Goal: Task Accomplishment & Management: Complete application form

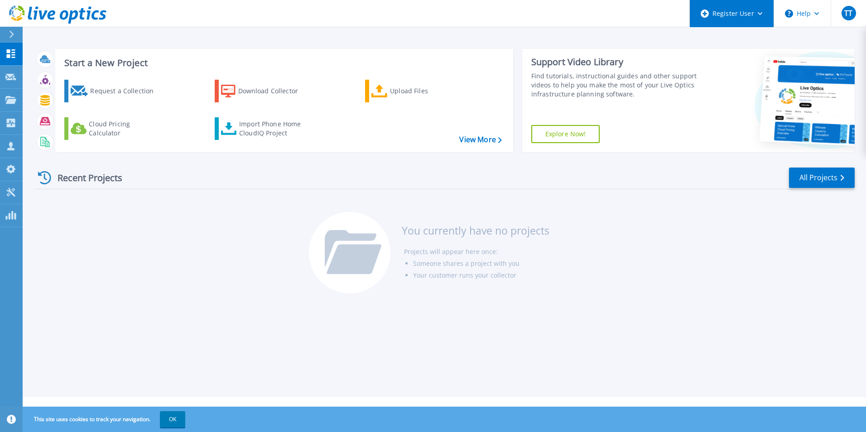
click at [735, 24] on div "Register User" at bounding box center [732, 13] width 84 height 27
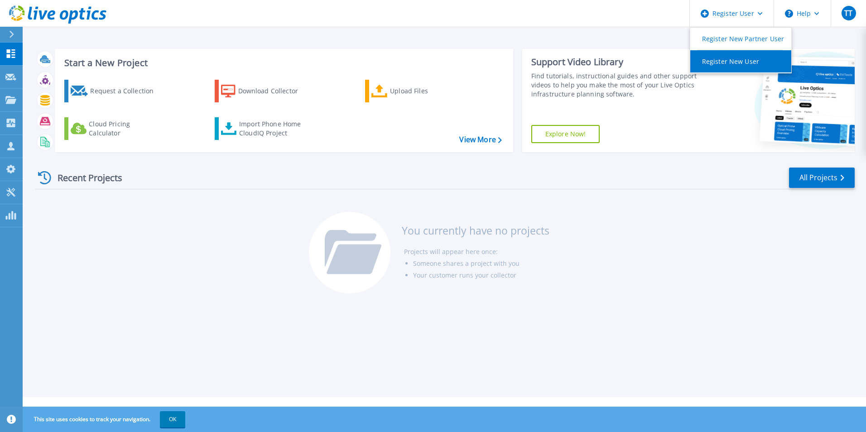
click at [709, 62] on link "Register New User" at bounding box center [740, 61] width 101 height 22
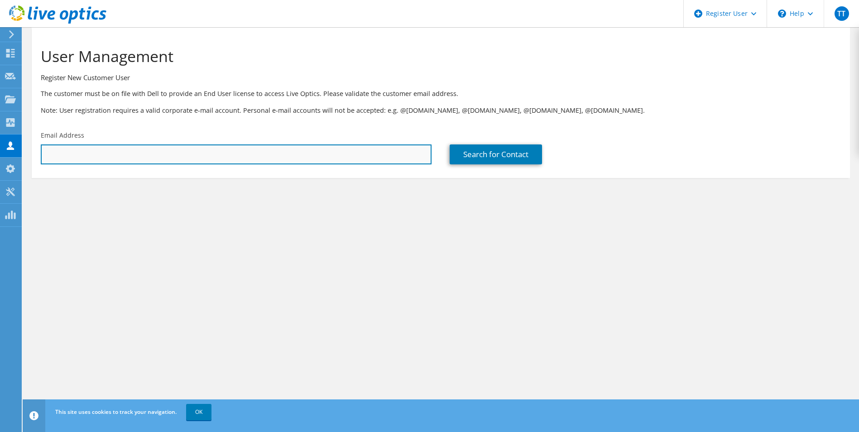
click at [310, 153] on input "text" at bounding box center [236, 154] width 391 height 20
paste input "[EMAIL_ADDRESS][DOMAIN_NAME]"
click at [385, 154] on input "[EMAIL_ADDRESS][DOMAIN_NAME]" at bounding box center [236, 154] width 391 height 20
type input "[EMAIL_ADDRESS][DOMAIN_NAME]"
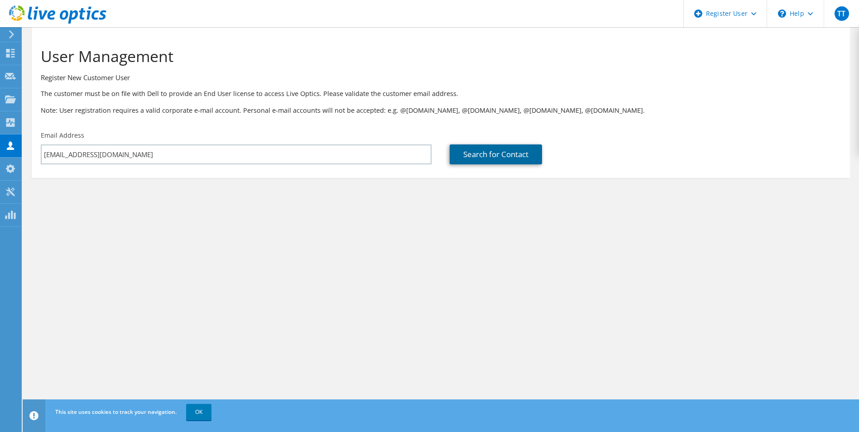
click at [476, 153] on link "Search for Contact" at bounding box center [496, 154] width 92 height 20
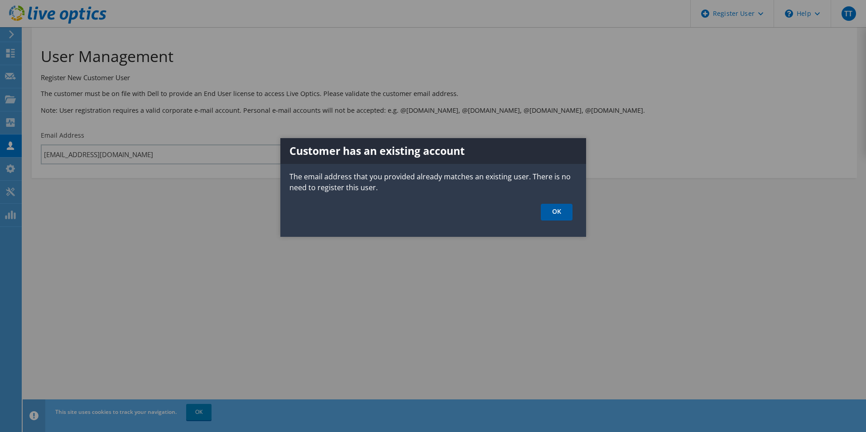
click at [559, 212] on link "OK" at bounding box center [557, 212] width 32 height 17
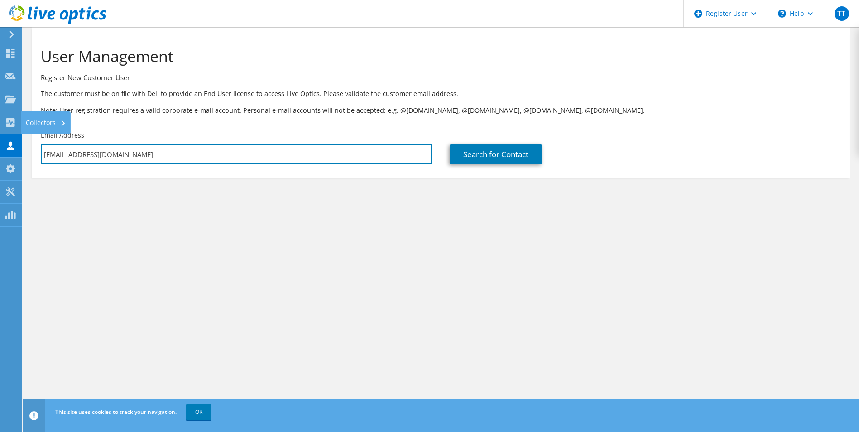
drag, startPoint x: 309, startPoint y: 157, endPoint x: -35, endPoint y: 135, distance: 344.7
click at [0, 135] on html "TT Dell User [PERSON_NAME] [PERSON_NAME][EMAIL_ADDRESS][DOMAIN_NAME] Dell My Pr…" at bounding box center [429, 216] width 859 height 432
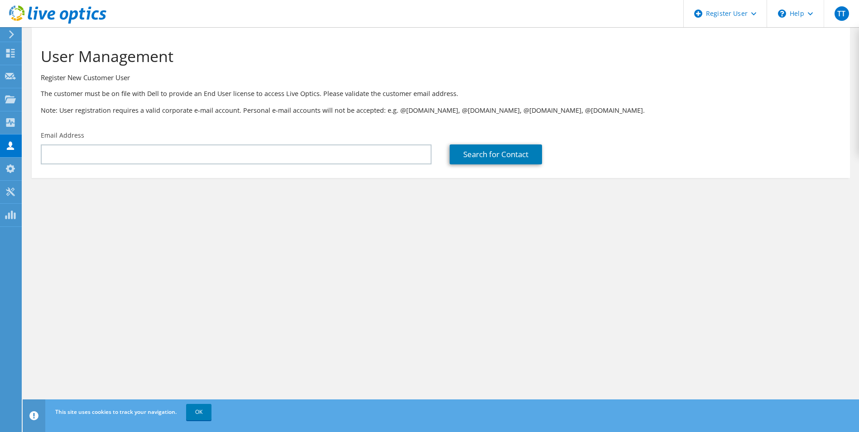
click at [126, 244] on div "User Management Register New Customer User The customer must be on file with De…" at bounding box center [441, 229] width 836 height 405
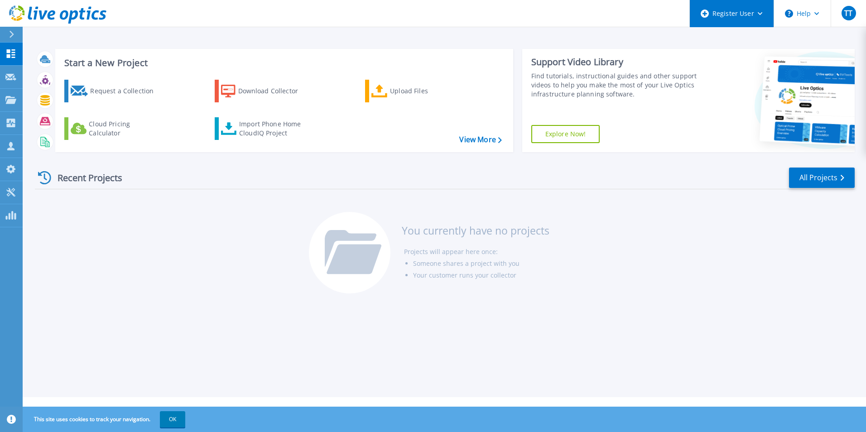
click at [744, 5] on div "Register User" at bounding box center [732, 13] width 84 height 27
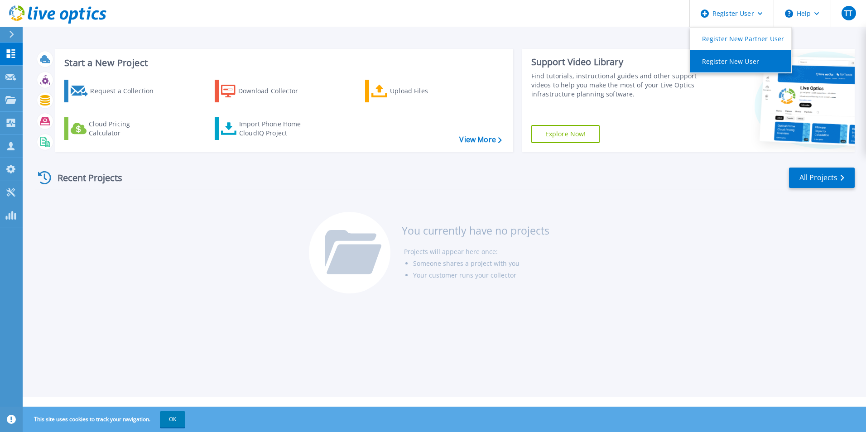
click at [726, 56] on link "Register New User" at bounding box center [740, 61] width 101 height 22
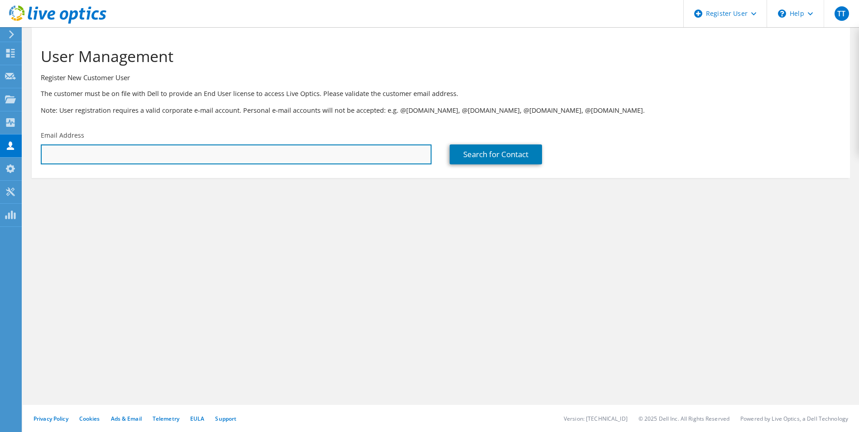
click at [264, 158] on input "text" at bounding box center [236, 154] width 391 height 20
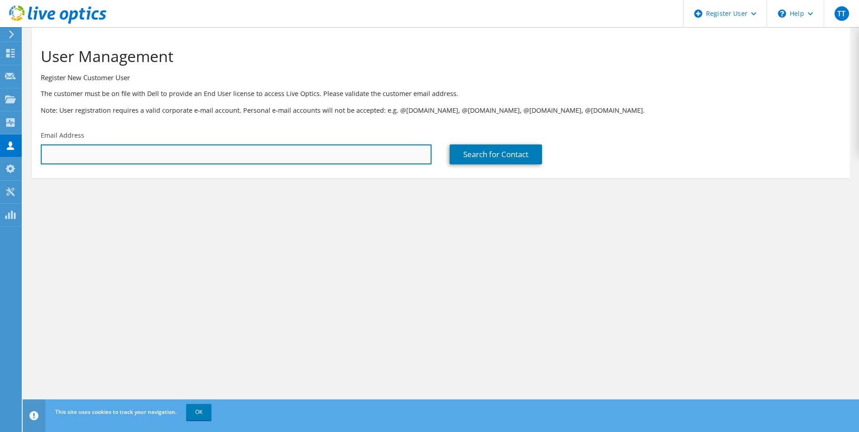
paste input "[EMAIL_ADDRESS][DOMAIN_NAME]"
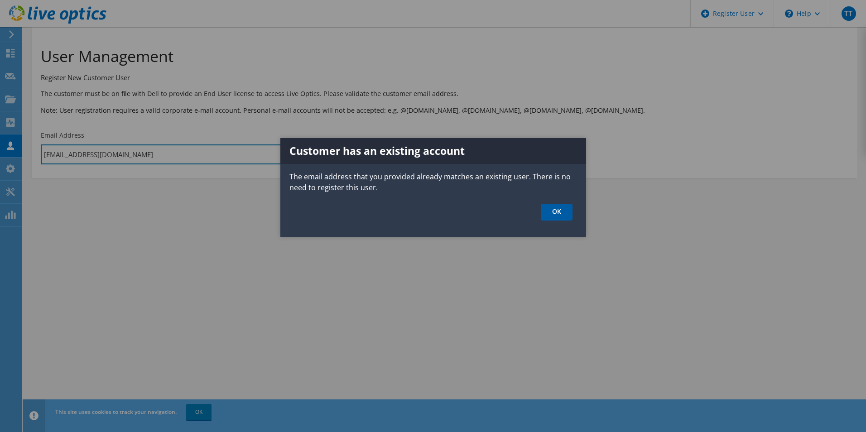
type input "[EMAIL_ADDRESS][DOMAIN_NAME]"
click at [550, 211] on link "OK" at bounding box center [557, 212] width 32 height 17
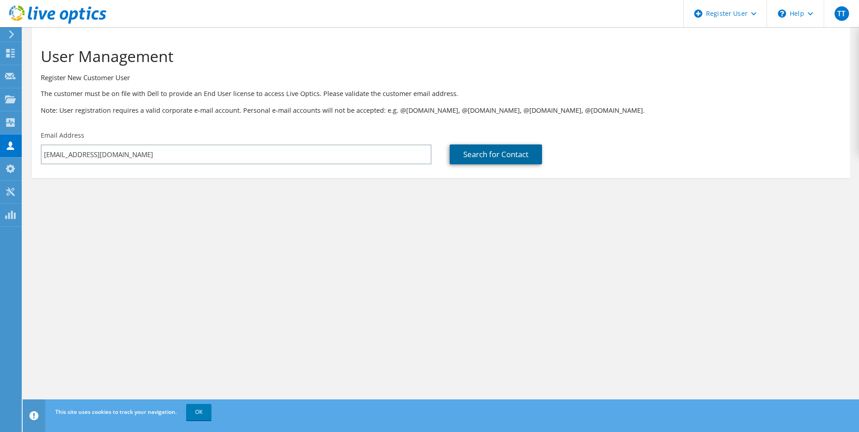
click at [483, 151] on link "Search for Contact" at bounding box center [496, 154] width 92 height 20
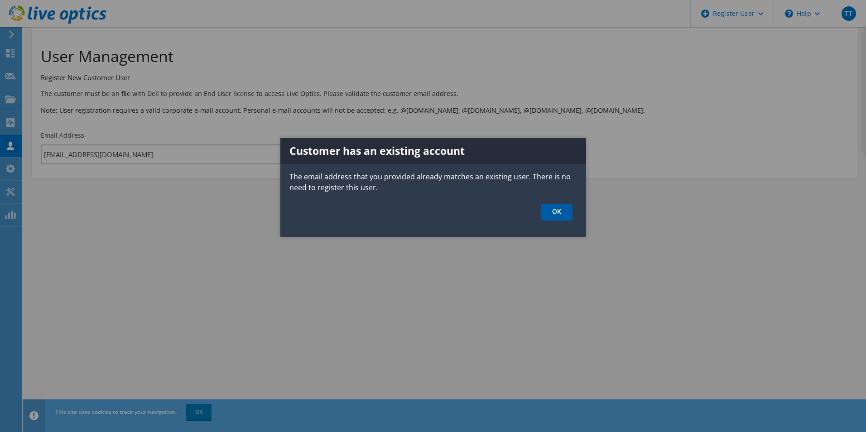
click at [563, 207] on link "OK" at bounding box center [557, 212] width 32 height 17
